Goal: Navigation & Orientation: Find specific page/section

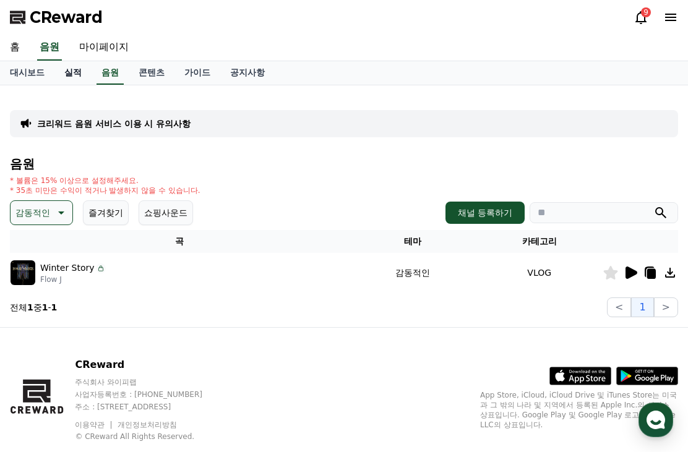
click at [73, 79] on link "실적" at bounding box center [72, 73] width 37 height 24
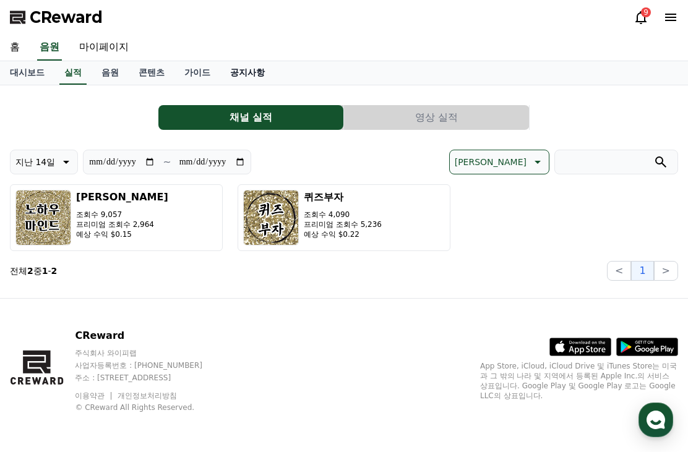
click at [226, 71] on link "공지사항" at bounding box center [247, 73] width 54 height 24
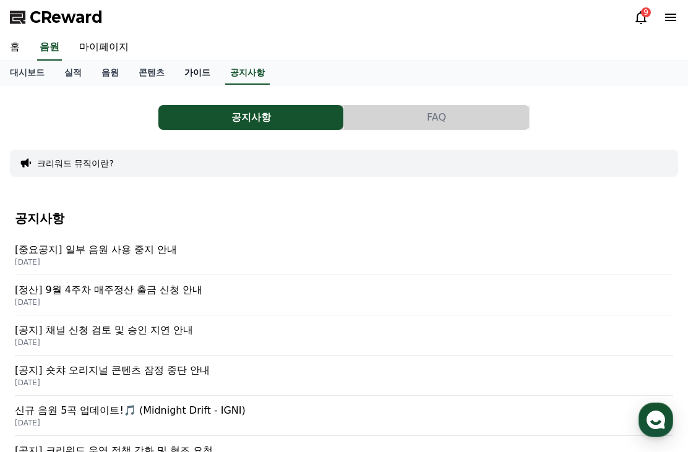
click at [189, 83] on link "가이드" at bounding box center [197, 73] width 46 height 24
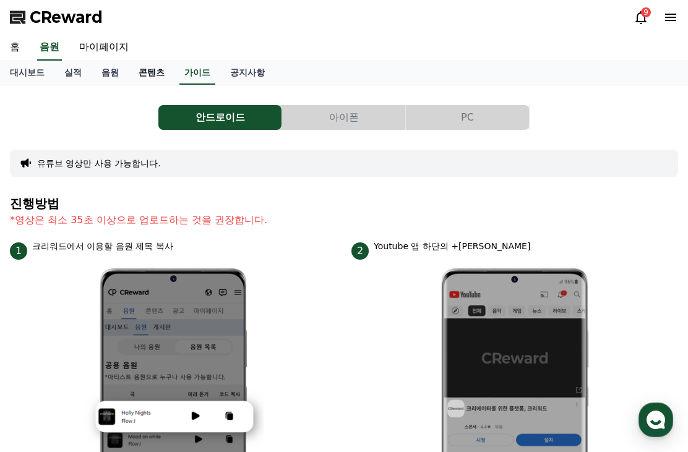
click at [143, 83] on link "콘텐츠" at bounding box center [152, 73] width 46 height 24
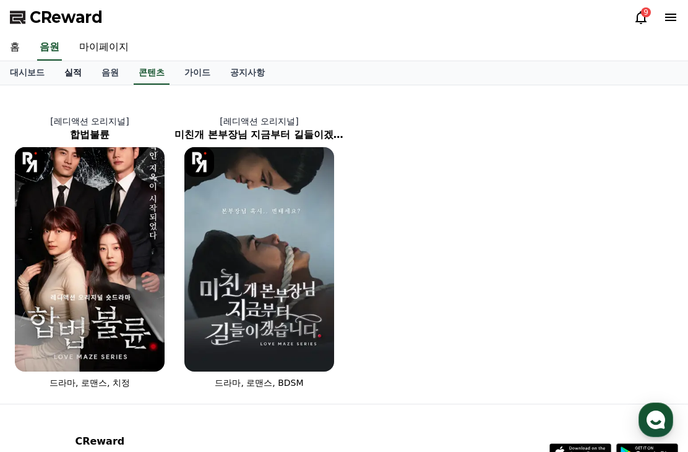
click at [64, 76] on link "실적" at bounding box center [72, 73] width 37 height 24
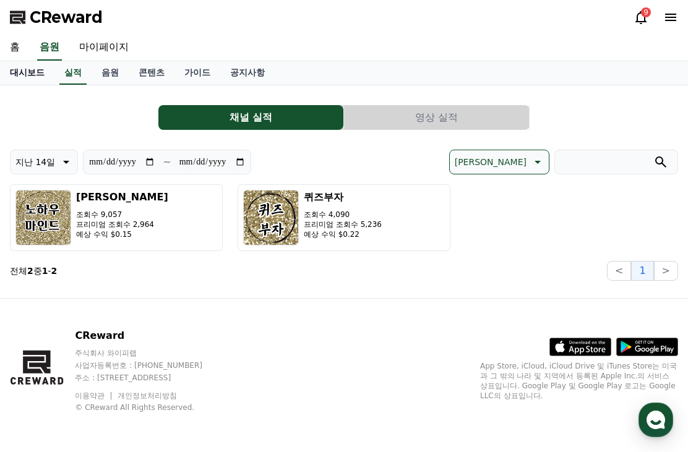
click at [35, 75] on link "대시보드" at bounding box center [27, 73] width 54 height 24
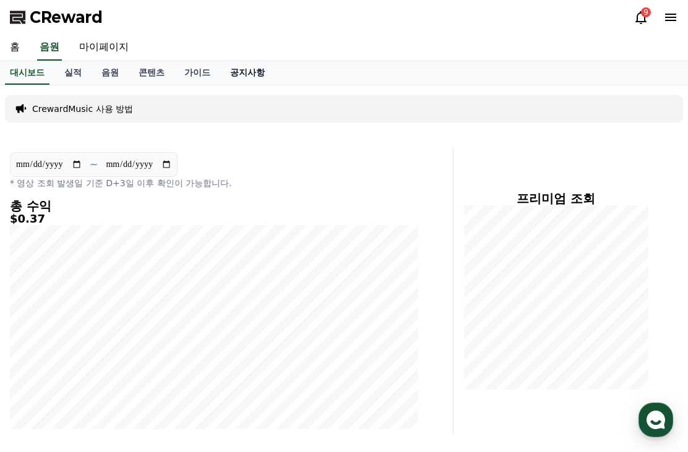
click at [239, 72] on link "공지사항" at bounding box center [247, 73] width 54 height 24
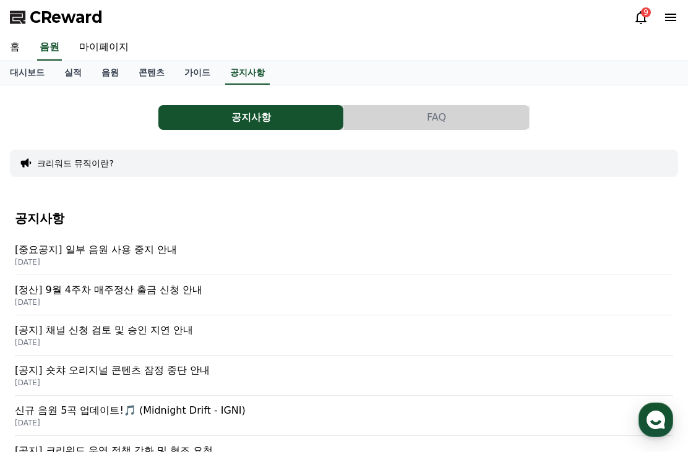
click at [416, 307] on p "[DATE]" at bounding box center [344, 303] width 658 height 10
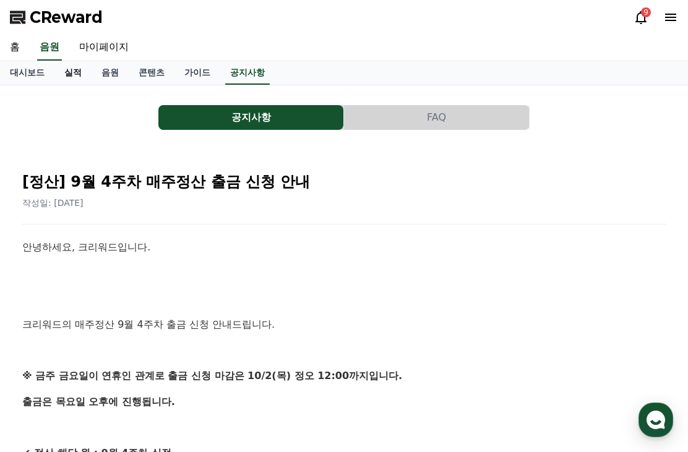
click at [70, 71] on link "실적" at bounding box center [72, 73] width 37 height 24
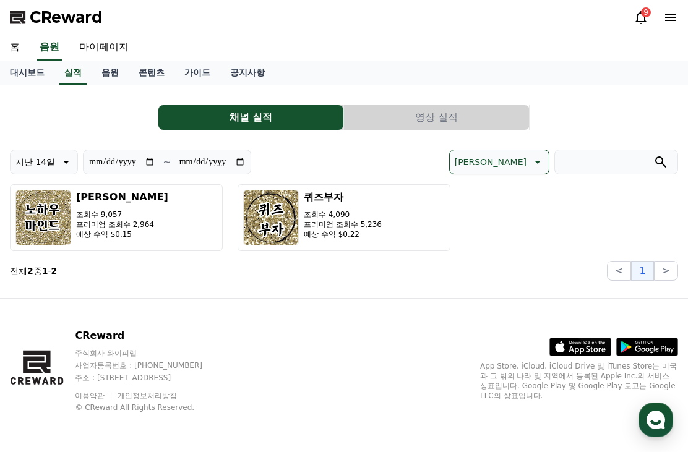
click at [636, 18] on icon at bounding box center [640, 17] width 11 height 13
